Goal: Task Accomplishment & Management: Use online tool/utility

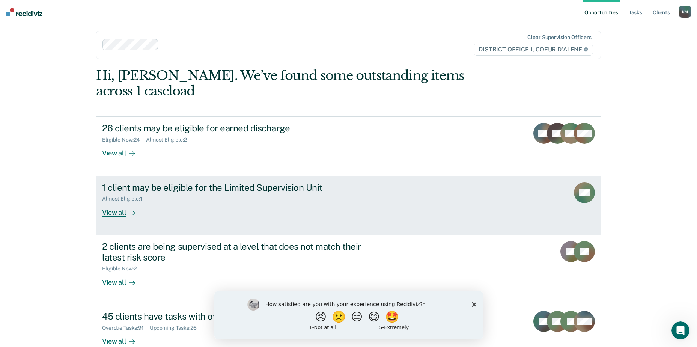
scroll to position [7, 0]
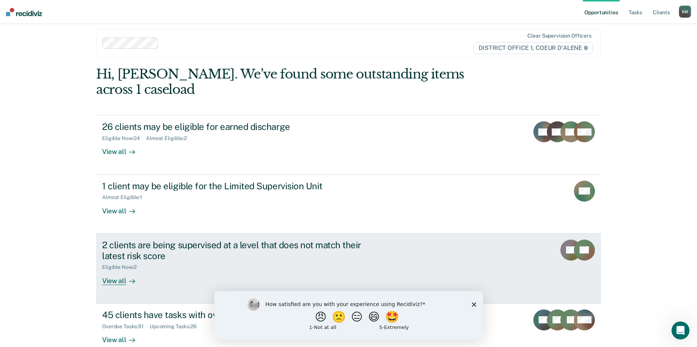
click at [113, 270] on div "View all" at bounding box center [123, 277] width 42 height 15
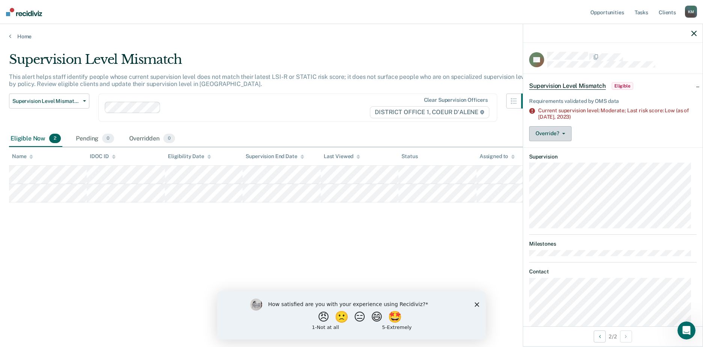
click at [566, 133] on button "Override?" at bounding box center [550, 133] width 42 height 15
click at [603, 120] on div "Requirements validated by OMS data Current supervision level: Moderate; Last ri…" at bounding box center [613, 118] width 180 height 58
click at [553, 130] on button "Override?" at bounding box center [550, 133] width 42 height 15
click at [557, 163] on button "[PERSON_NAME]" at bounding box center [565, 164] width 72 height 12
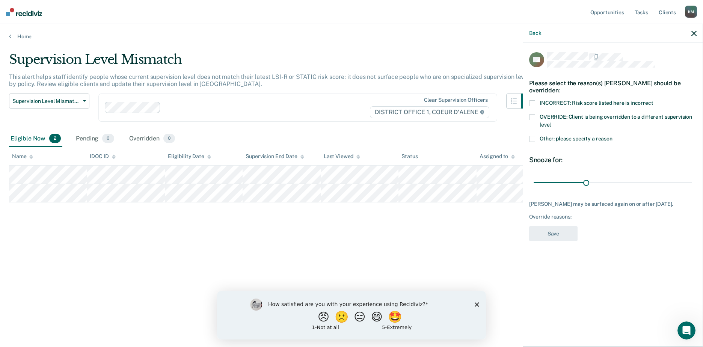
click at [533, 118] on span at bounding box center [532, 117] width 6 height 6
click at [560, 236] on button "Save" at bounding box center [553, 233] width 48 height 15
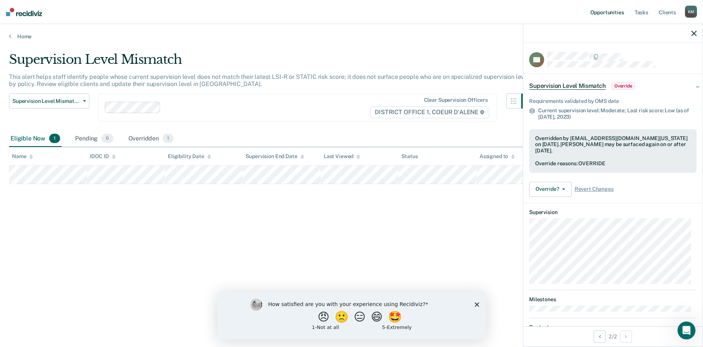
click at [613, 13] on link "Opportunities" at bounding box center [607, 12] width 36 height 24
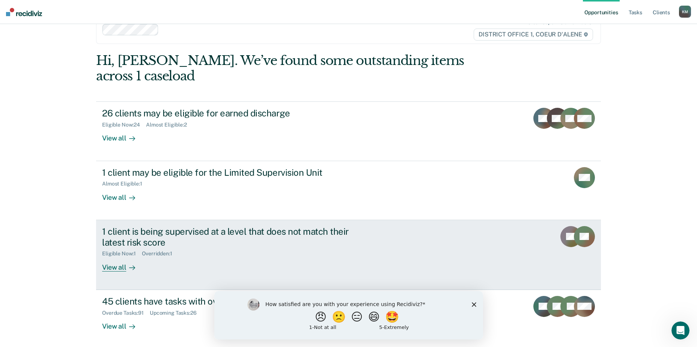
scroll to position [37, 0]
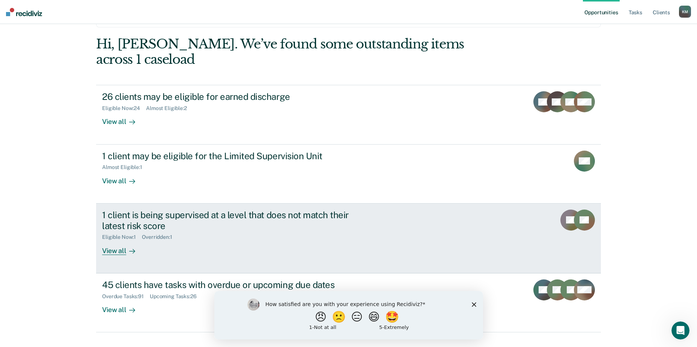
click at [118, 240] on div "View all" at bounding box center [123, 247] width 42 height 15
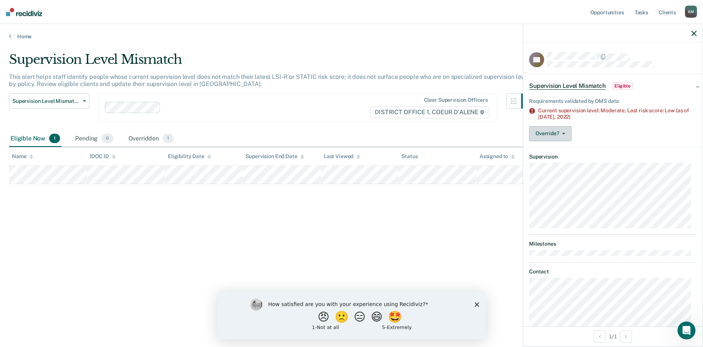
click at [567, 131] on button "Override?" at bounding box center [550, 133] width 42 height 15
click at [641, 14] on link "Tasks" at bounding box center [641, 12] width 17 height 24
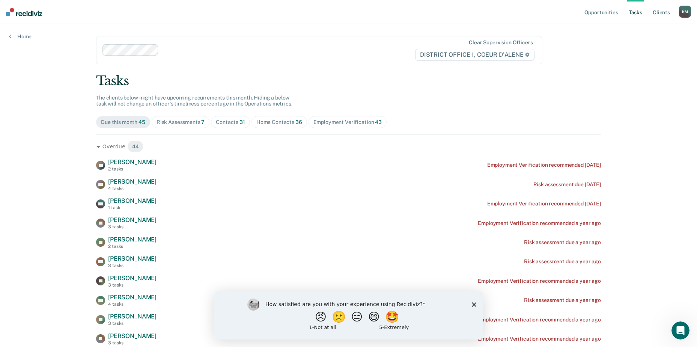
click at [171, 122] on div "Risk Assessments 7" at bounding box center [181, 122] width 48 height 6
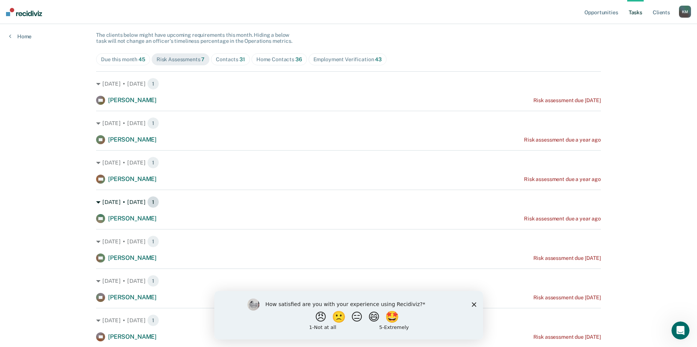
scroll to position [87, 0]
